Goal: Submit feedback/report problem

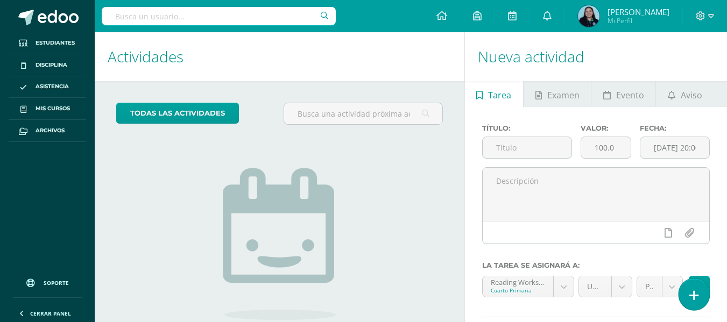
click at [690, 295] on icon at bounding box center [694, 295] width 10 height 12
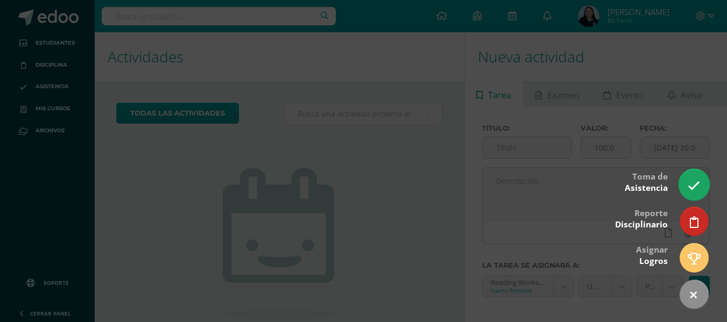
click at [690, 183] on icon at bounding box center [693, 186] width 12 height 12
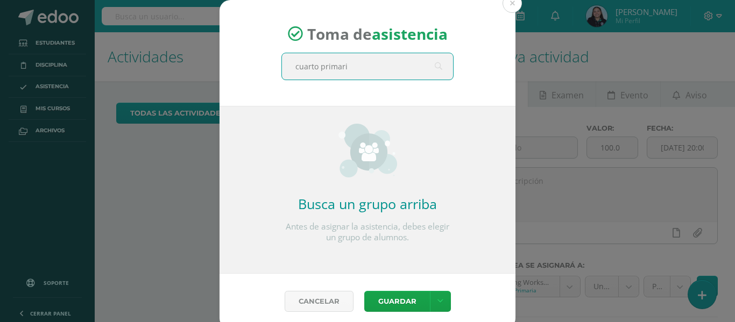
type input "cuarto primaria"
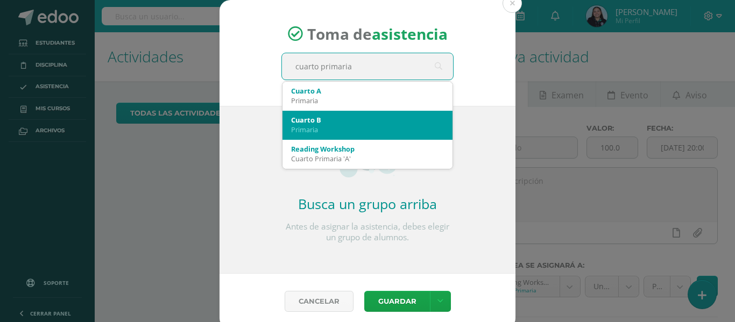
click at [345, 125] on div "Primaria" at bounding box center [367, 130] width 153 height 10
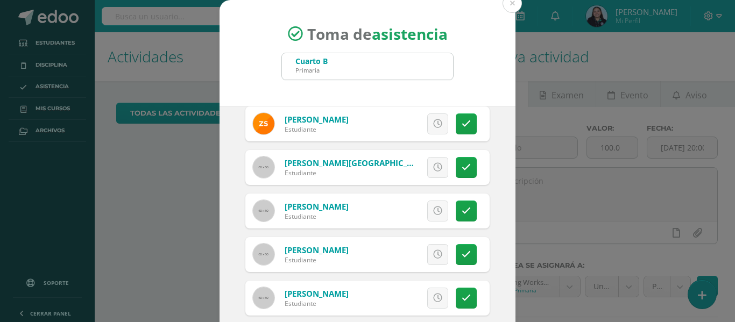
scroll to position [771, 0]
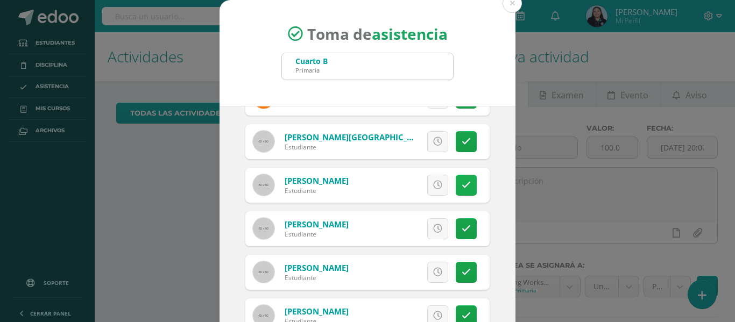
click at [462, 186] on icon at bounding box center [466, 185] width 9 height 9
click at [409, 185] on span "Excusa" at bounding box center [420, 185] width 30 height 20
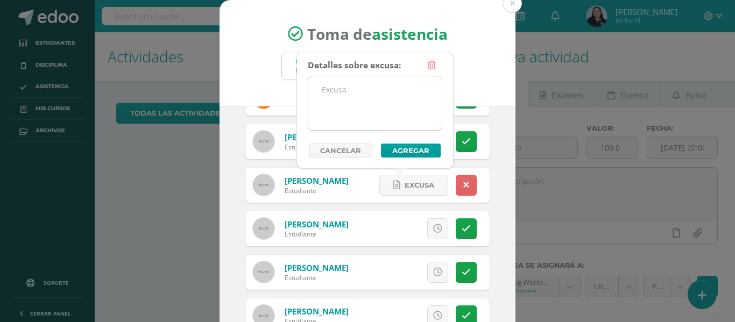
click at [349, 101] on textarea at bounding box center [374, 103] width 133 height 54
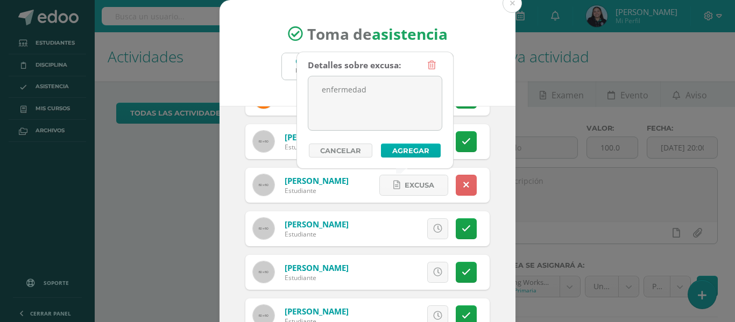
type textarea "enfermedad"
click at [423, 150] on button "Agregar" at bounding box center [411, 151] width 60 height 14
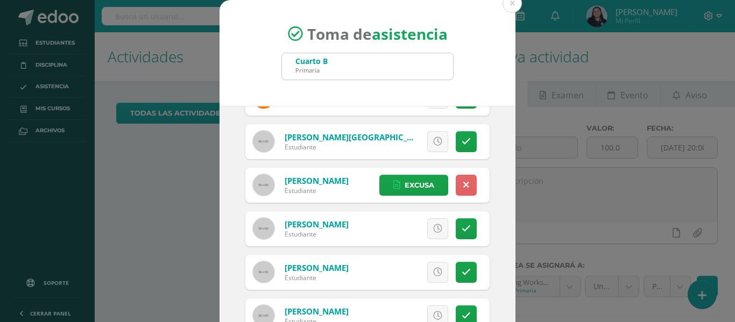
scroll to position [84, 0]
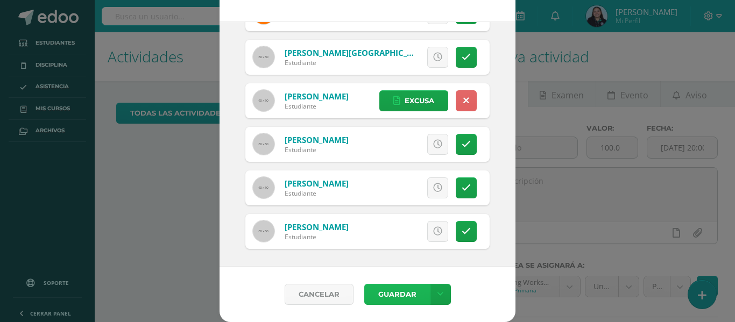
click at [393, 292] on button "Guardar" at bounding box center [397, 294] width 66 height 21
